Goal: Use online tool/utility: Utilize a website feature to perform a specific function

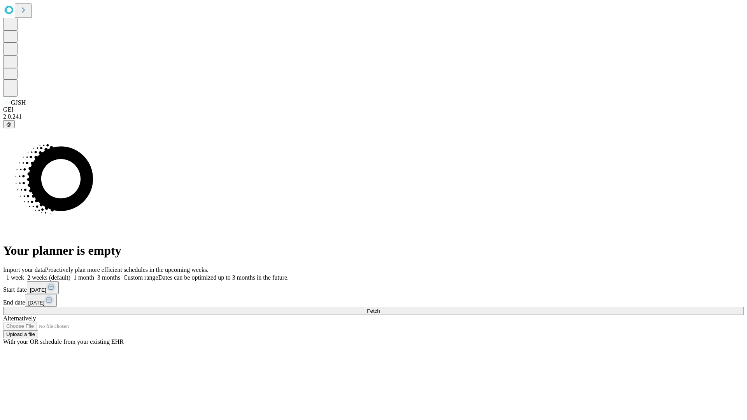
click at [380, 308] on span "Fetch" at bounding box center [373, 311] width 13 height 6
